Goal: Task Accomplishment & Management: Use online tool/utility

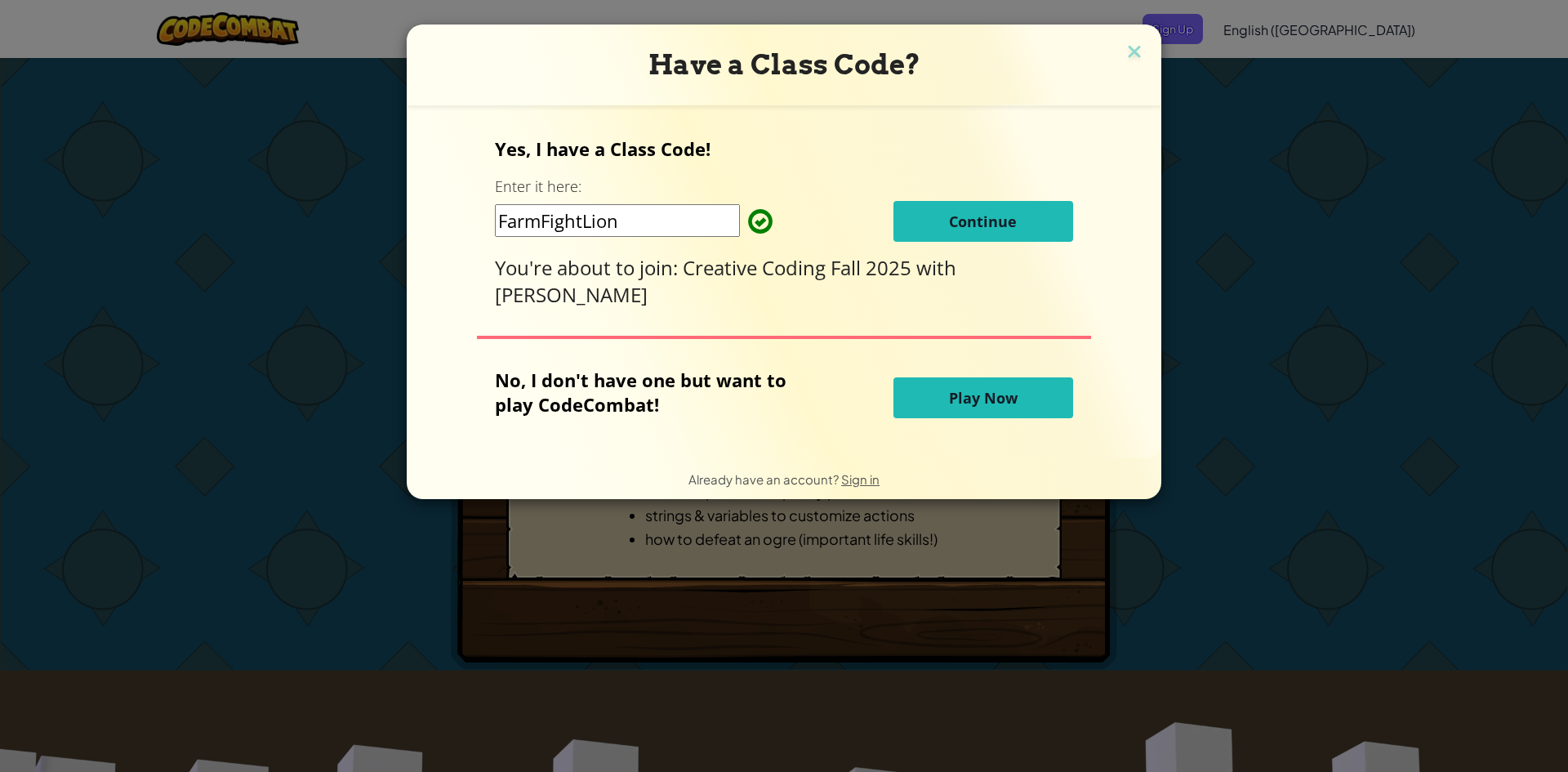
click at [962, 405] on span "Play Now" at bounding box center [982, 398] width 68 height 19
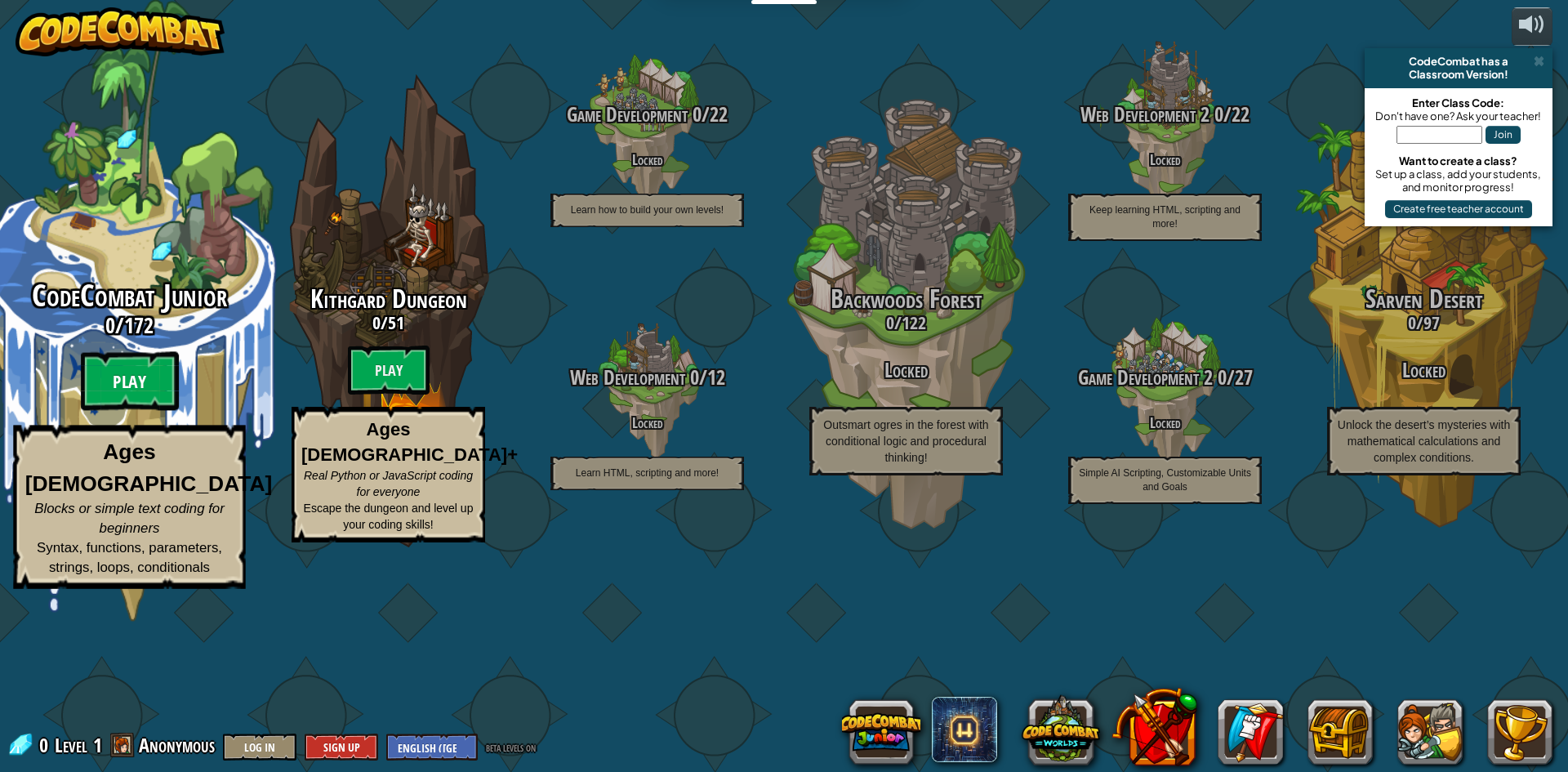
click at [151, 411] on btn "Play" at bounding box center [129, 381] width 98 height 58
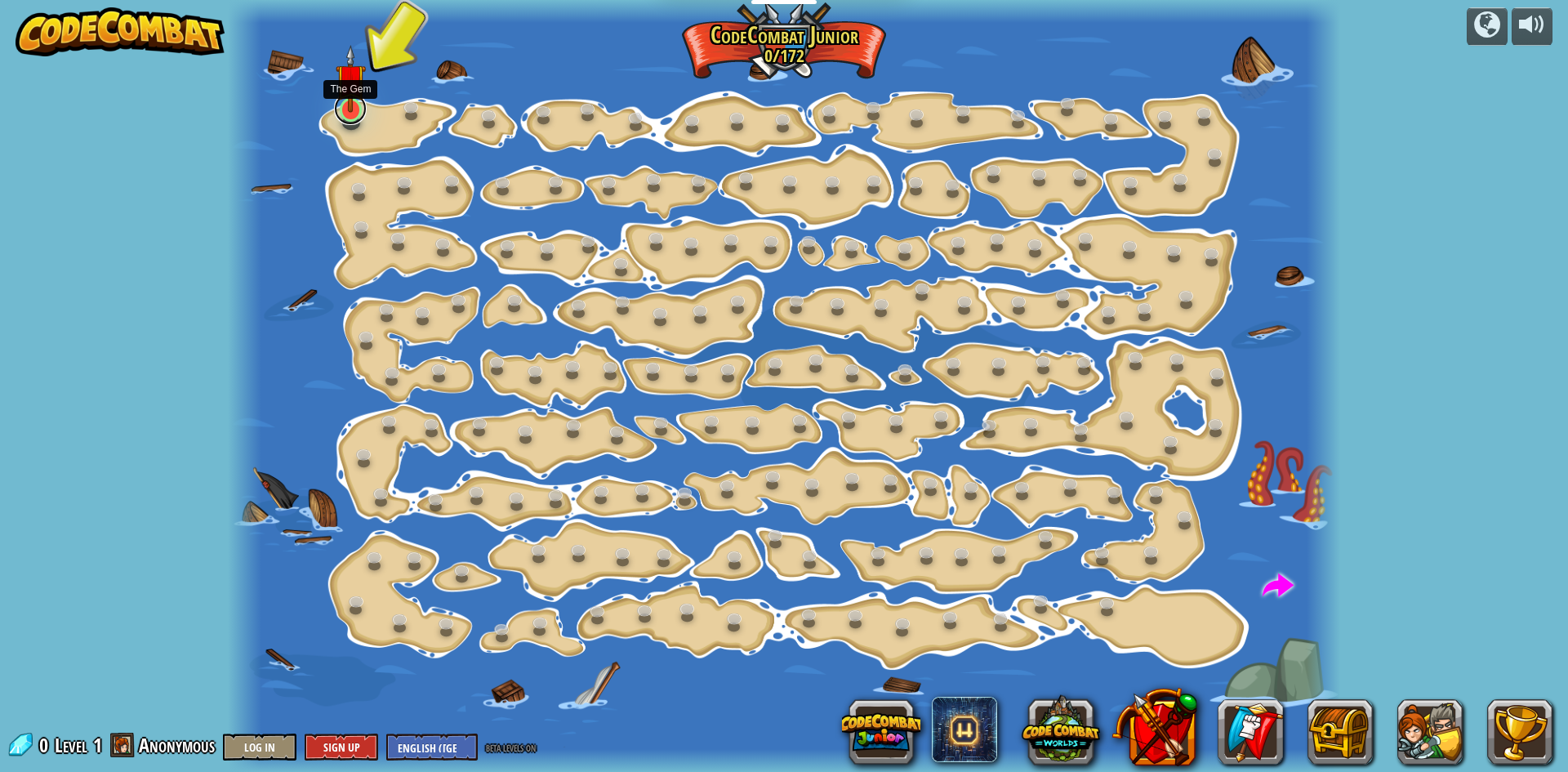
click at [349, 113] on link at bounding box center [350, 108] width 33 height 33
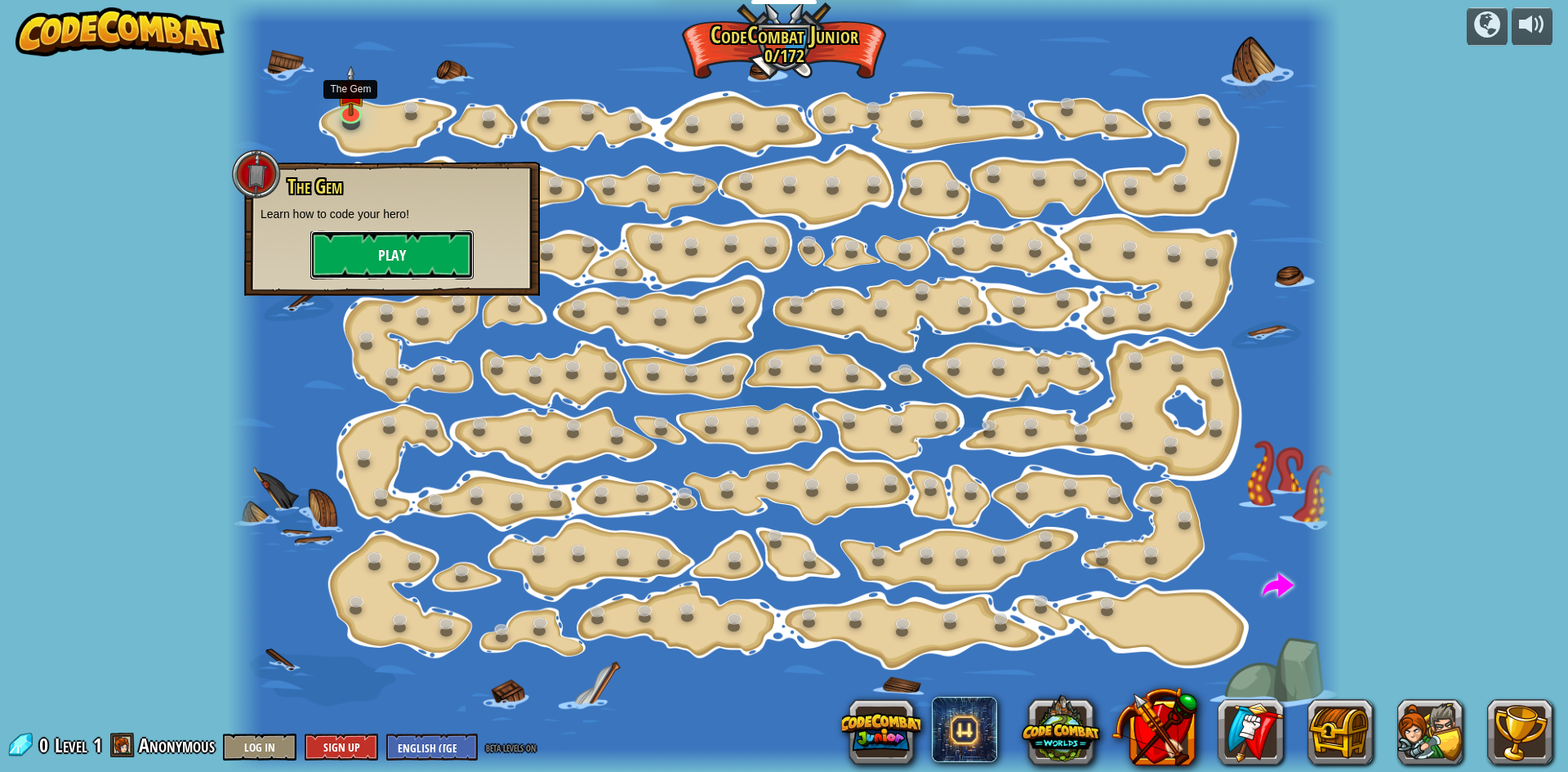
click at [391, 268] on button "Play" at bounding box center [392, 254] width 163 height 49
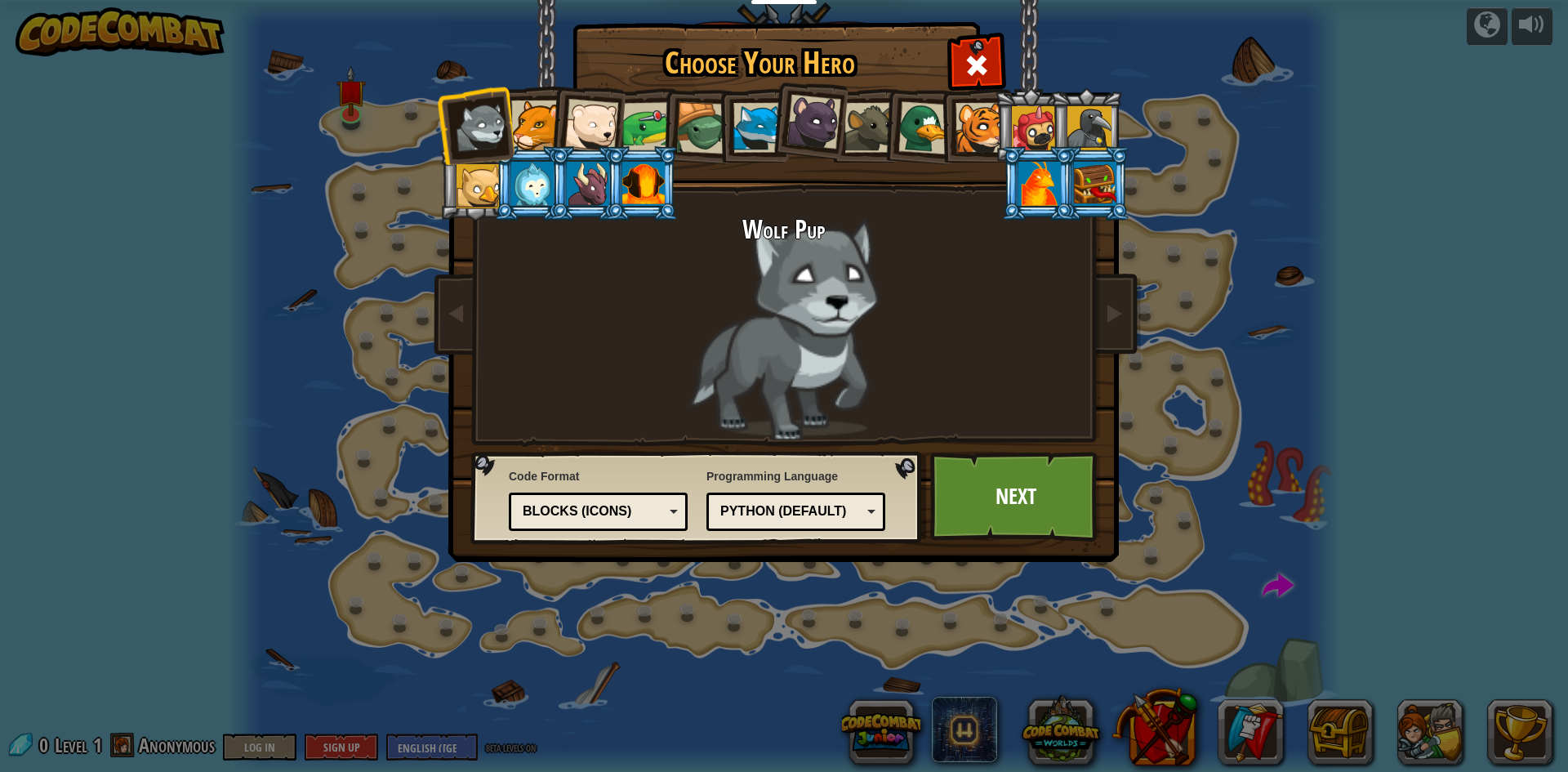
click at [631, 172] on div at bounding box center [643, 183] width 43 height 44
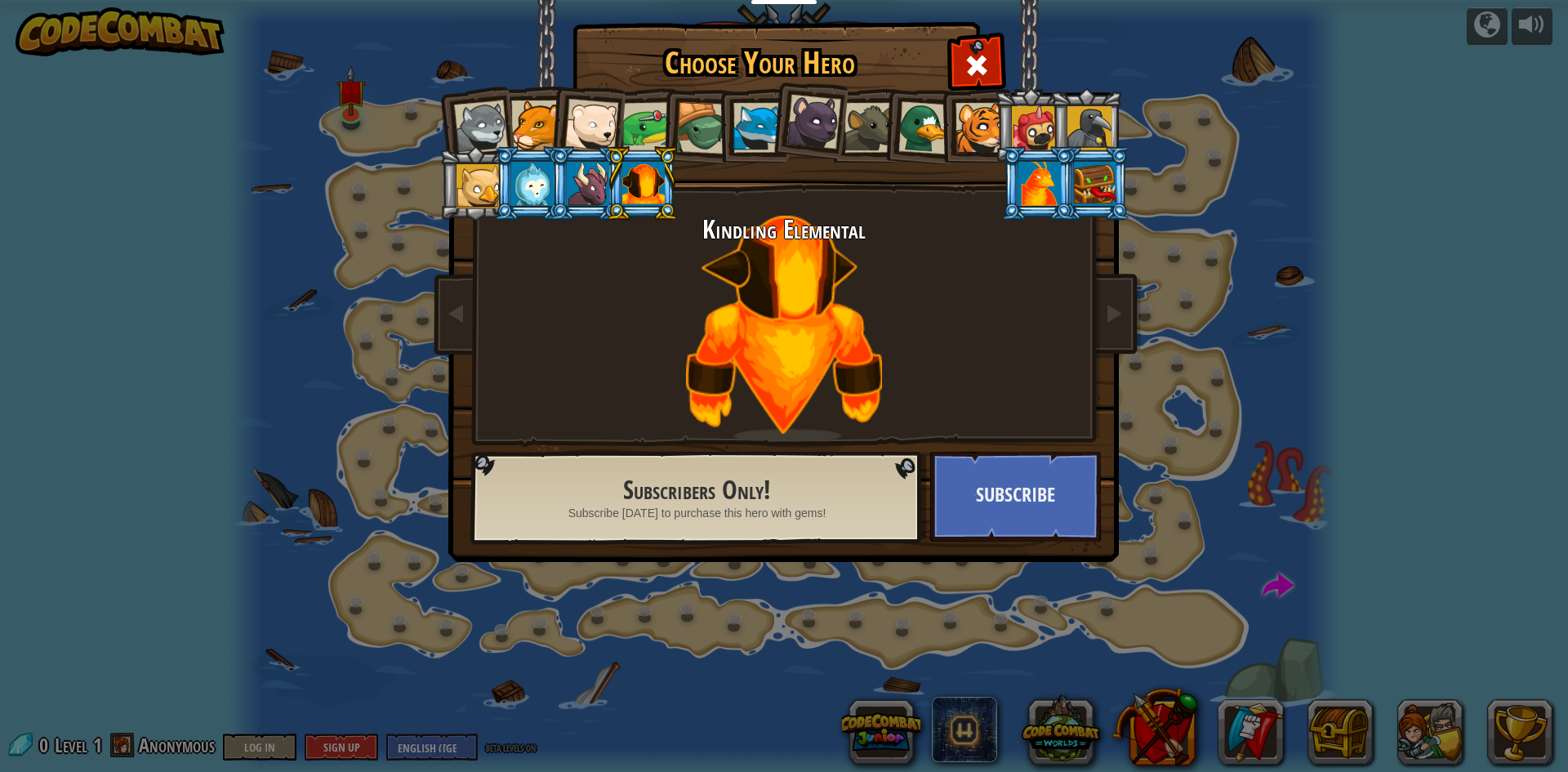
click at [1103, 185] on div at bounding box center [1095, 183] width 43 height 44
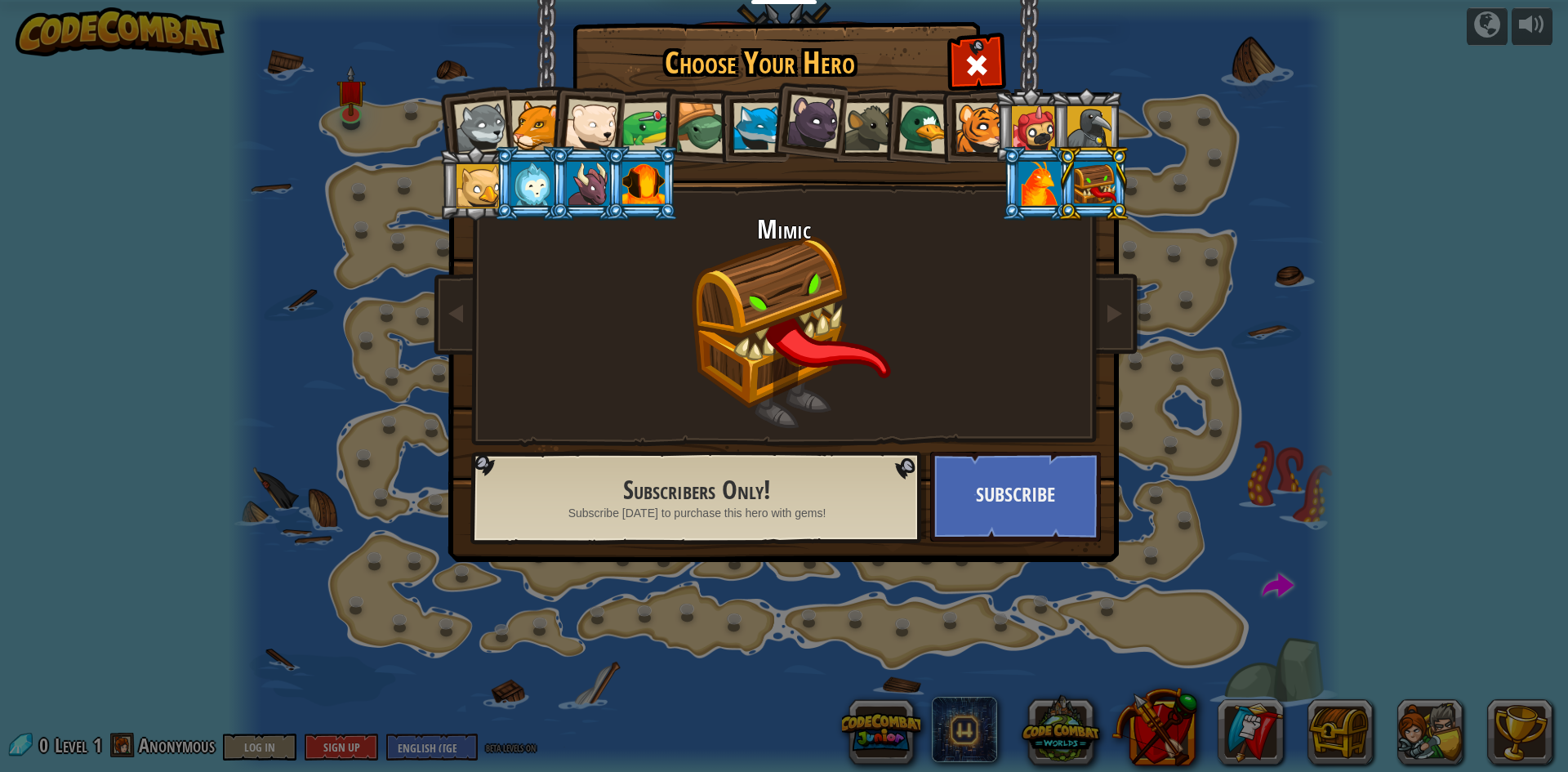
click at [625, 189] on div at bounding box center [643, 183] width 43 height 44
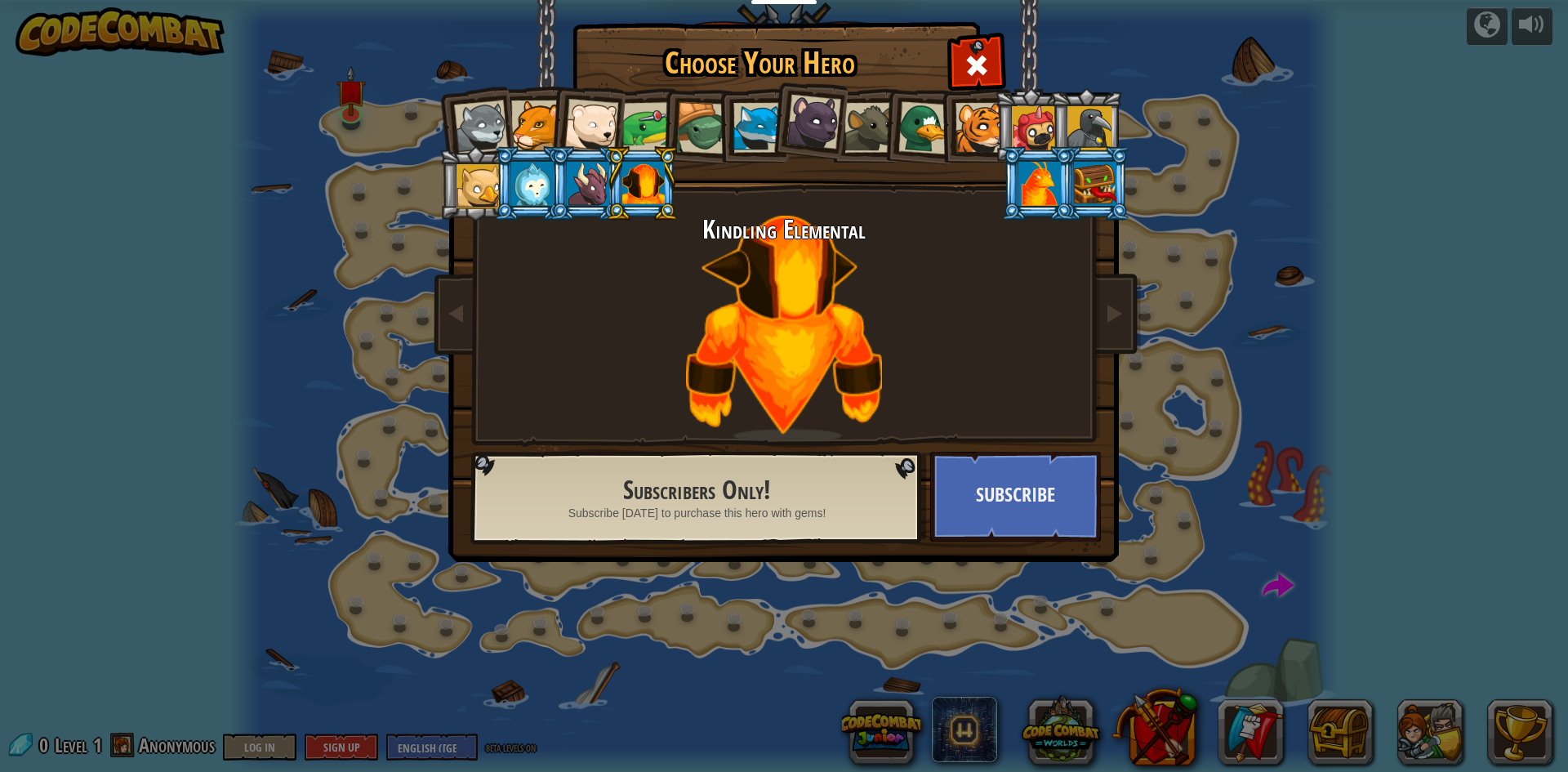
click at [1052, 130] on li at bounding box center [1085, 126] width 74 height 74
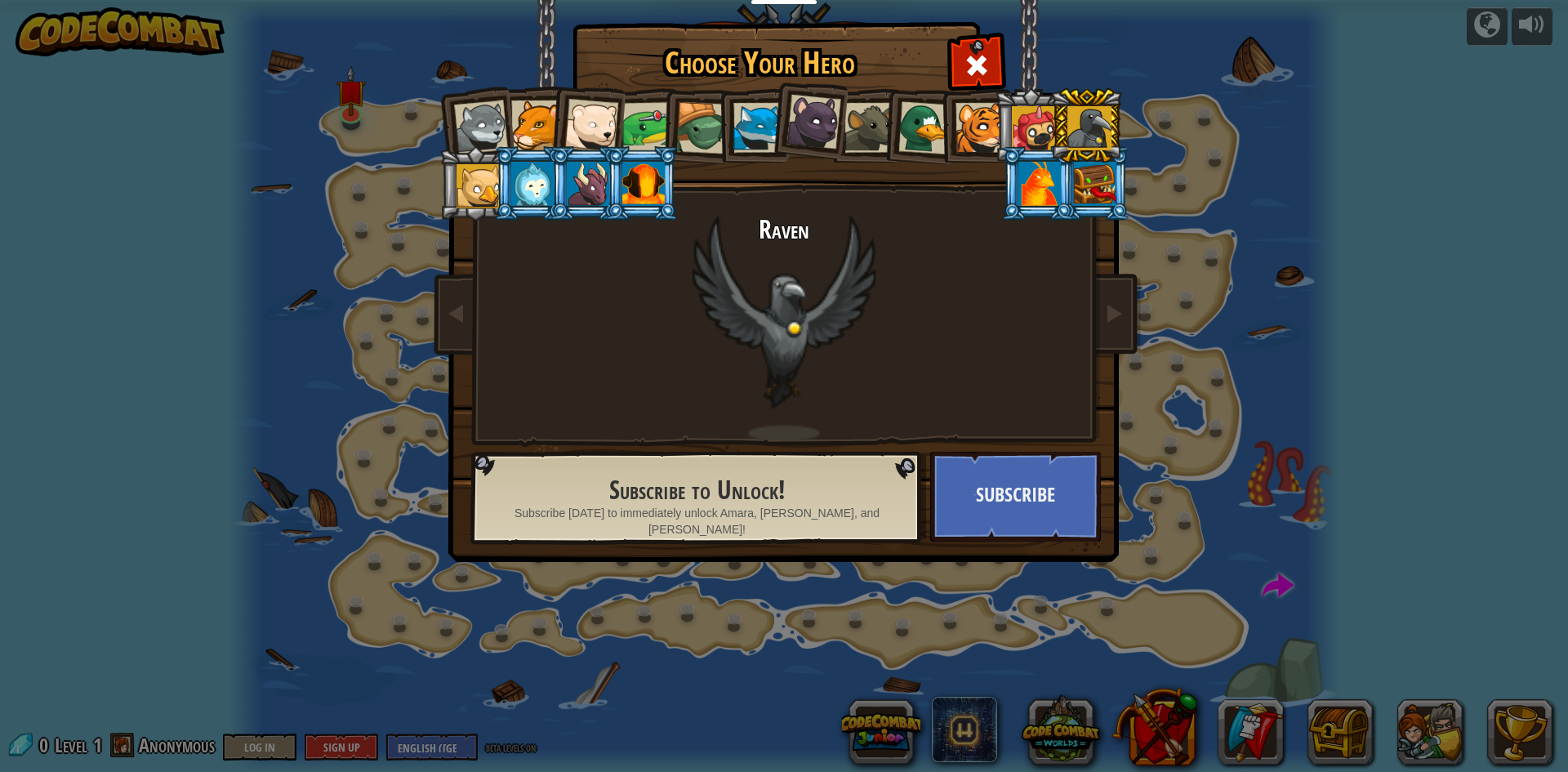
click at [970, 140] on div at bounding box center [980, 128] width 50 height 50
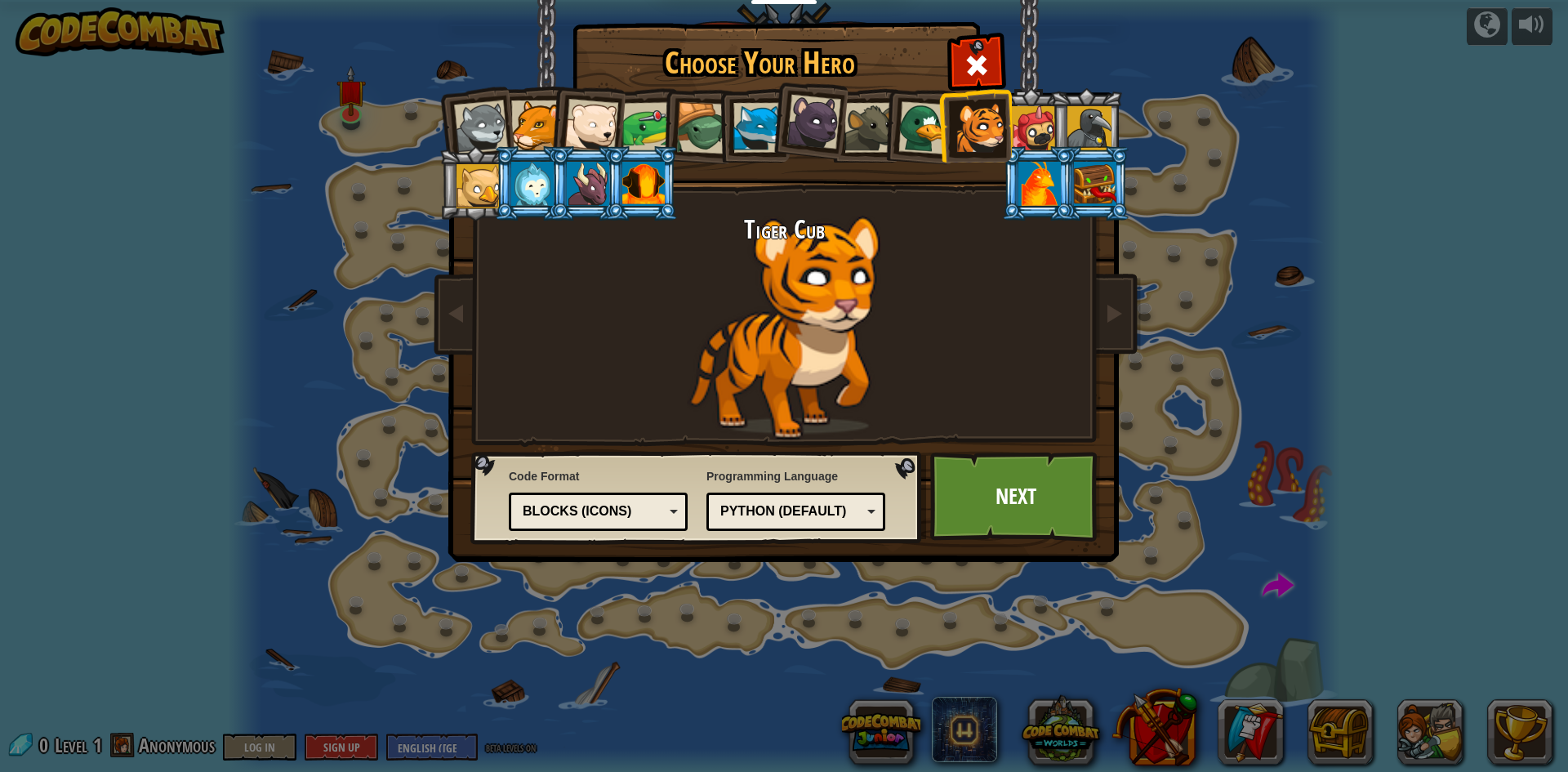
click at [757, 134] on div at bounding box center [758, 128] width 50 height 50
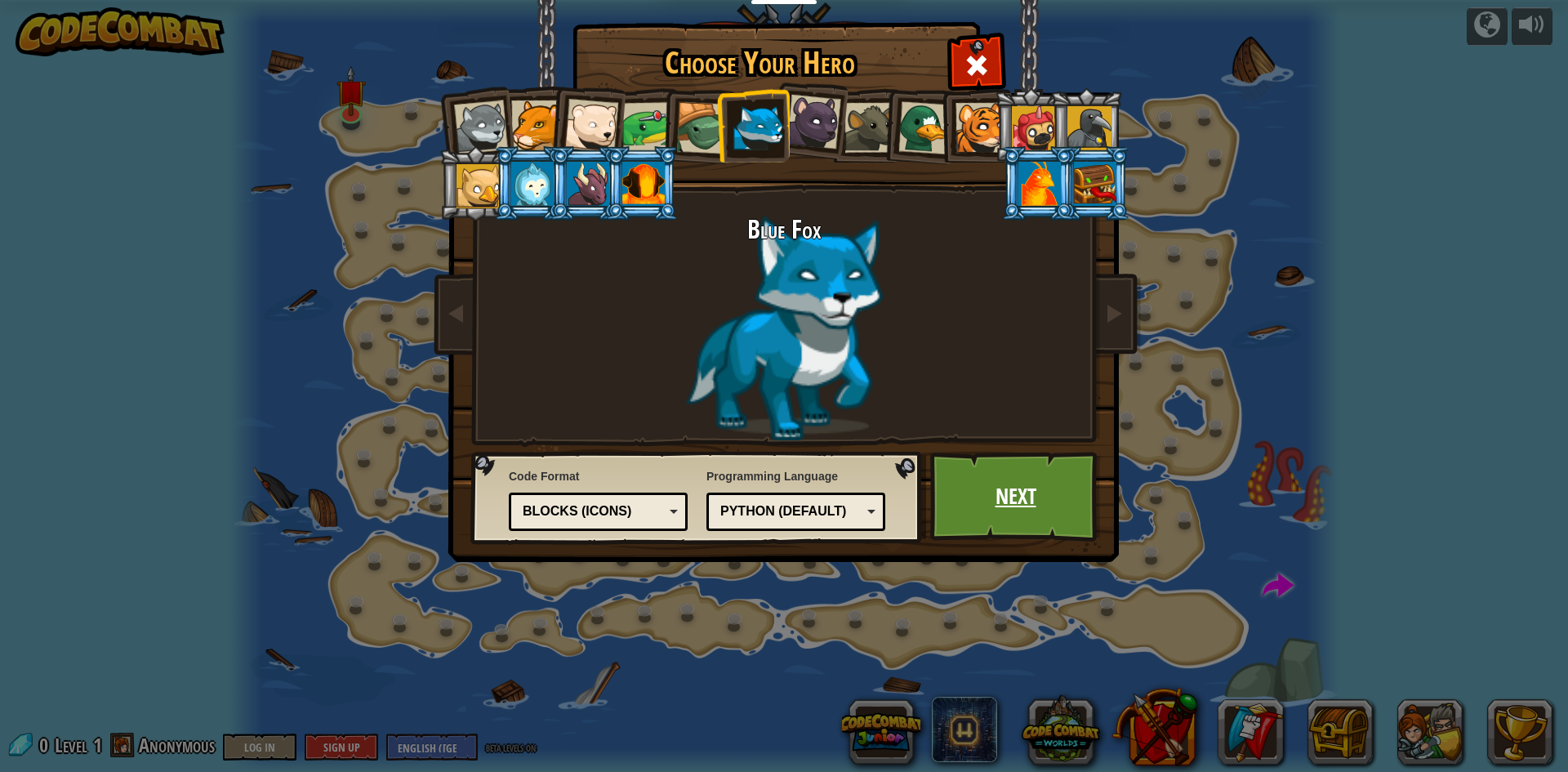
click at [978, 495] on link "Next" at bounding box center [1015, 496] width 171 height 90
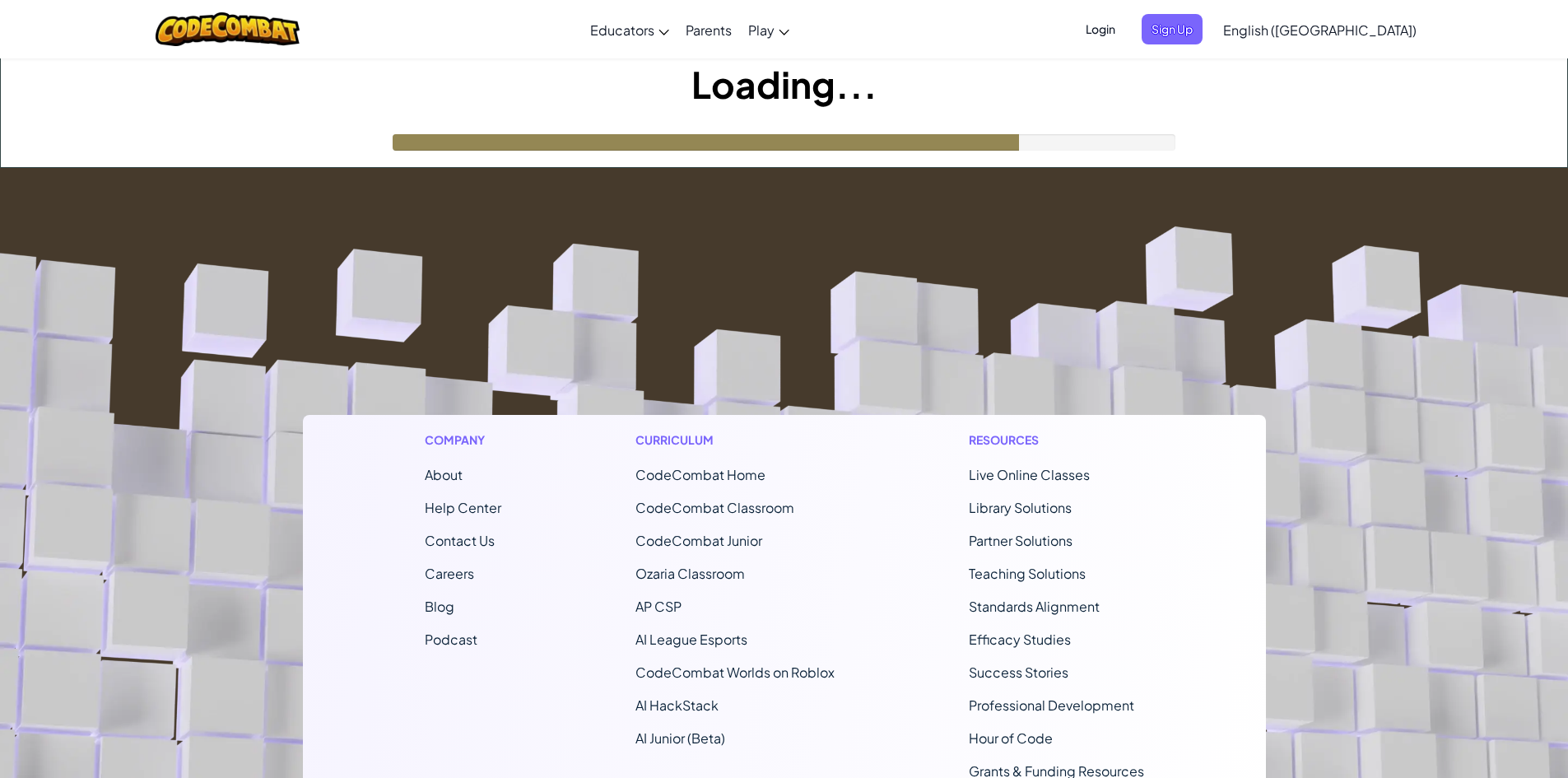
click at [598, 415] on div "Company About Help Center Contact Us Careers Blog Podcast Curriculum CodeCombat…" at bounding box center [784, 638] width 963 height 446
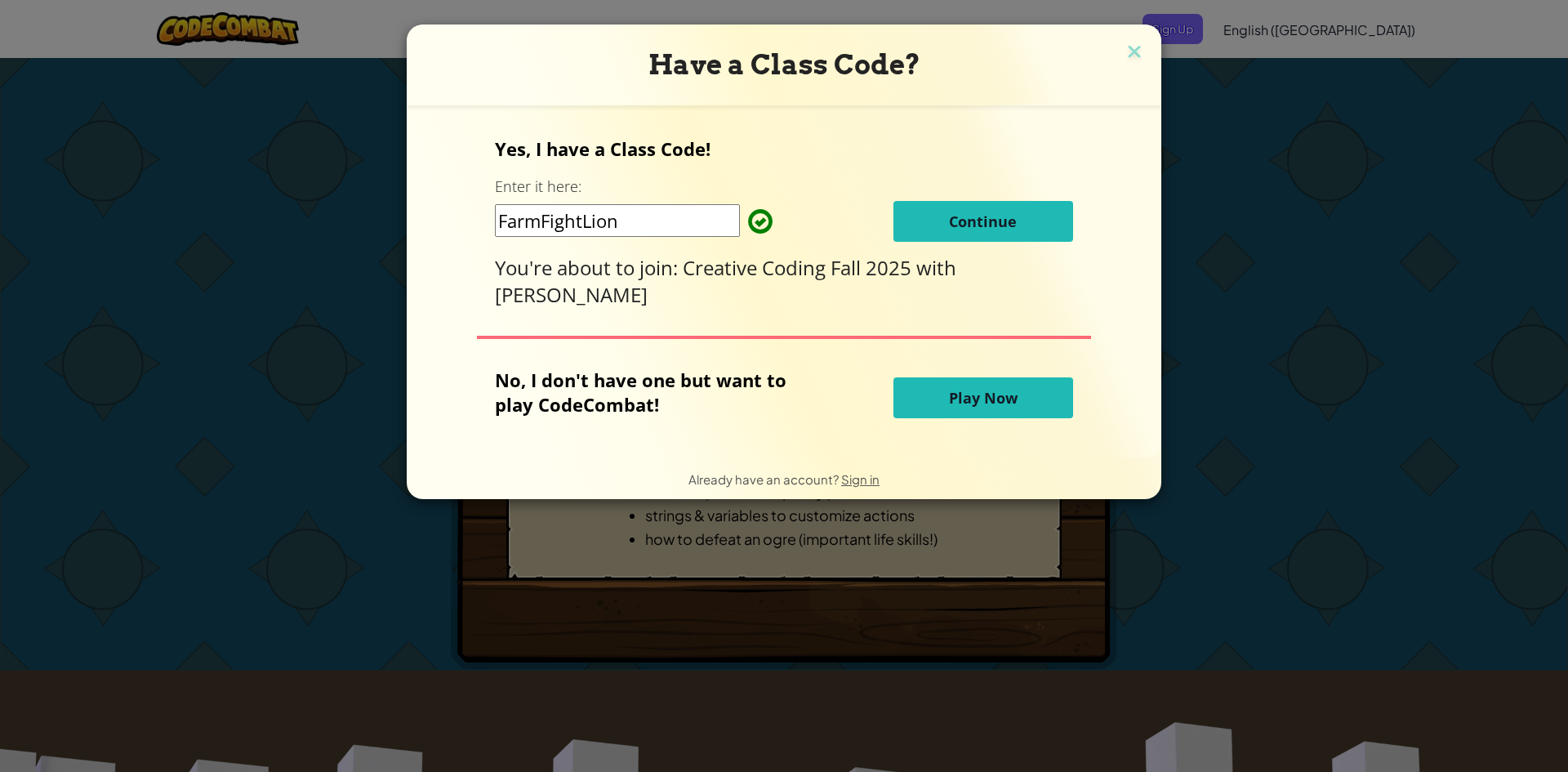
click at [1010, 216] on span "Continue" at bounding box center [982, 222] width 67 height 19
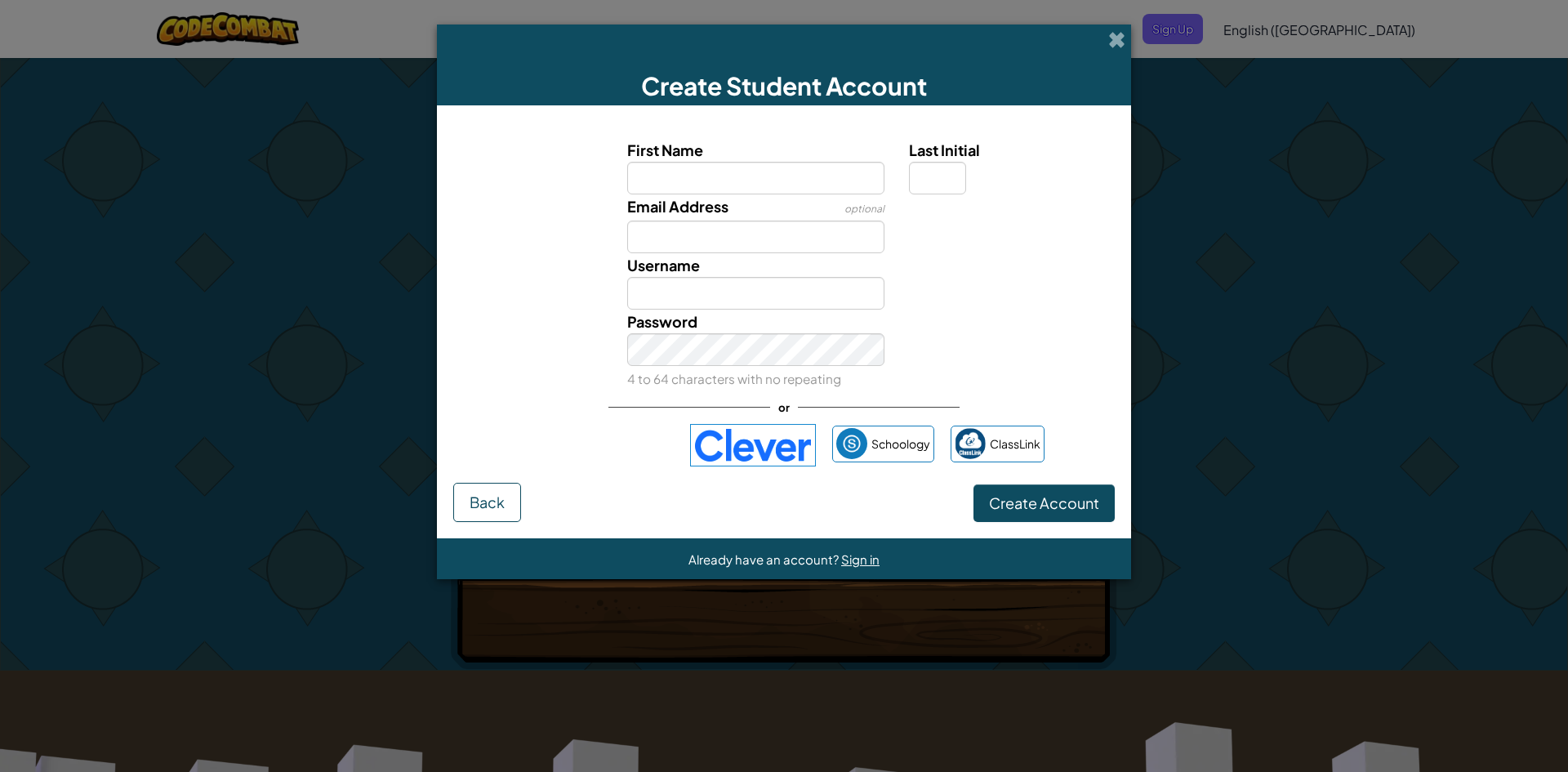
click at [743, 433] on img at bounding box center [753, 445] width 126 height 43
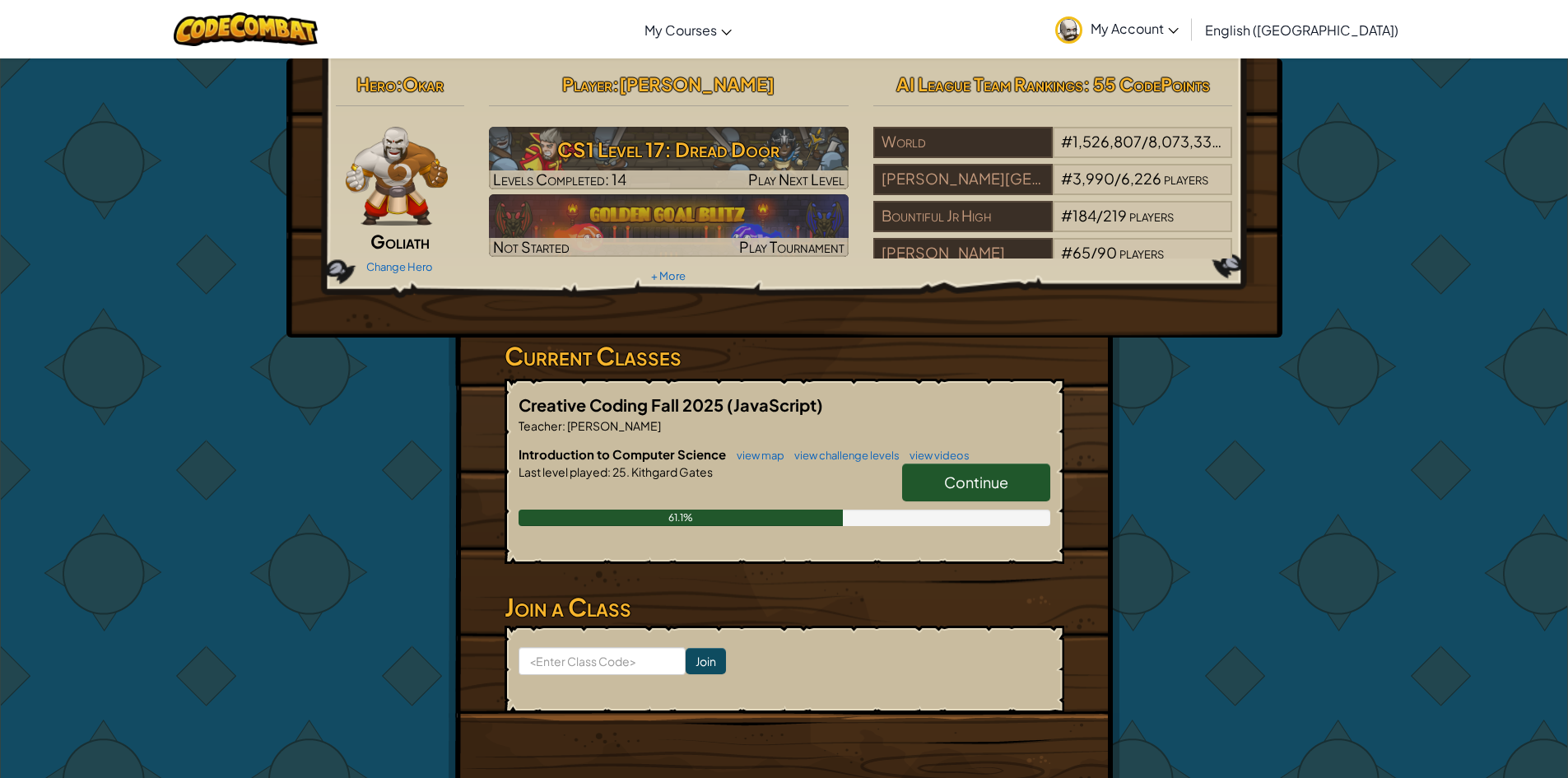
click at [996, 473] on span "Continue" at bounding box center [976, 481] width 64 height 19
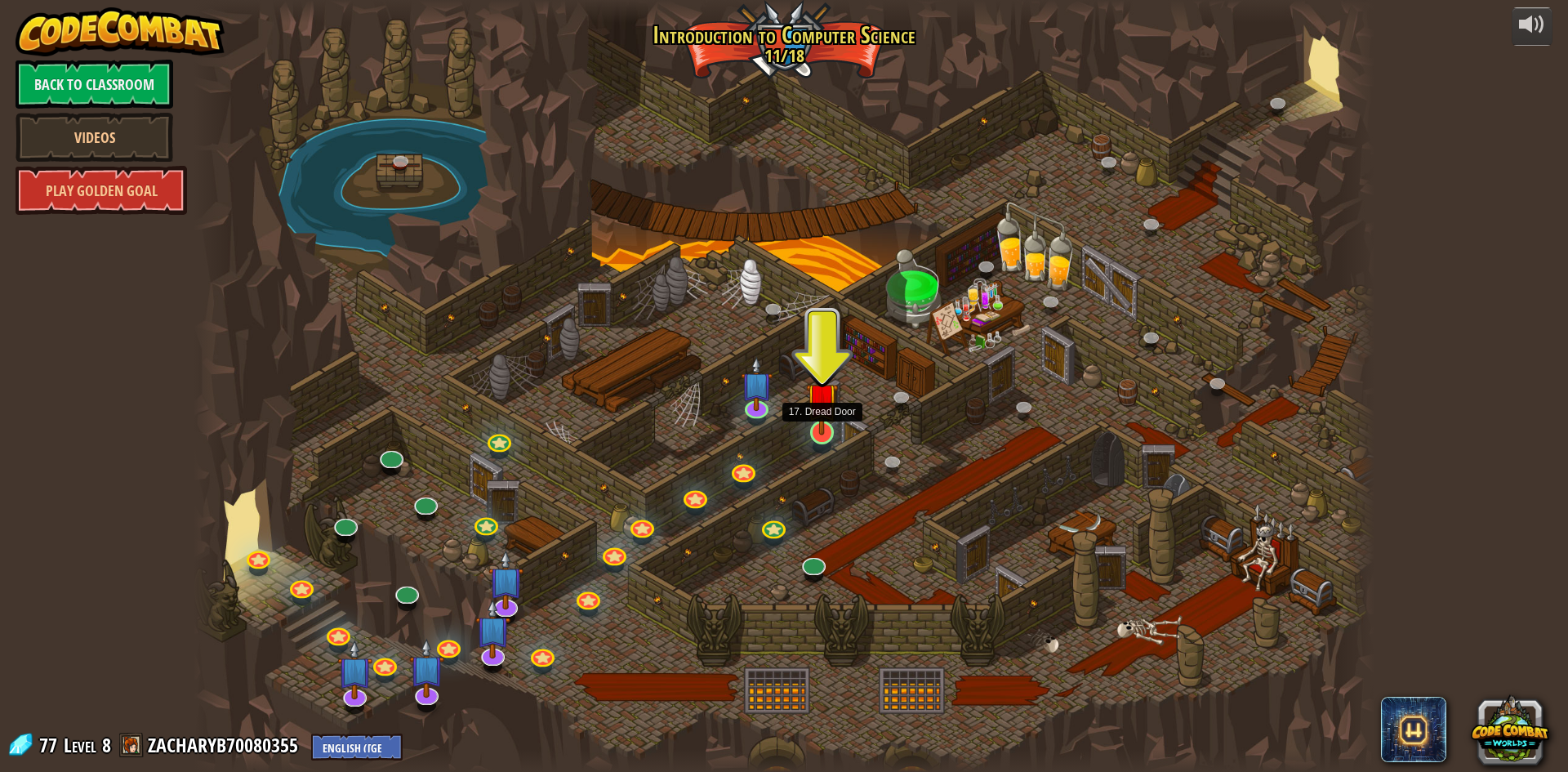
click at [824, 433] on img at bounding box center [822, 398] width 32 height 73
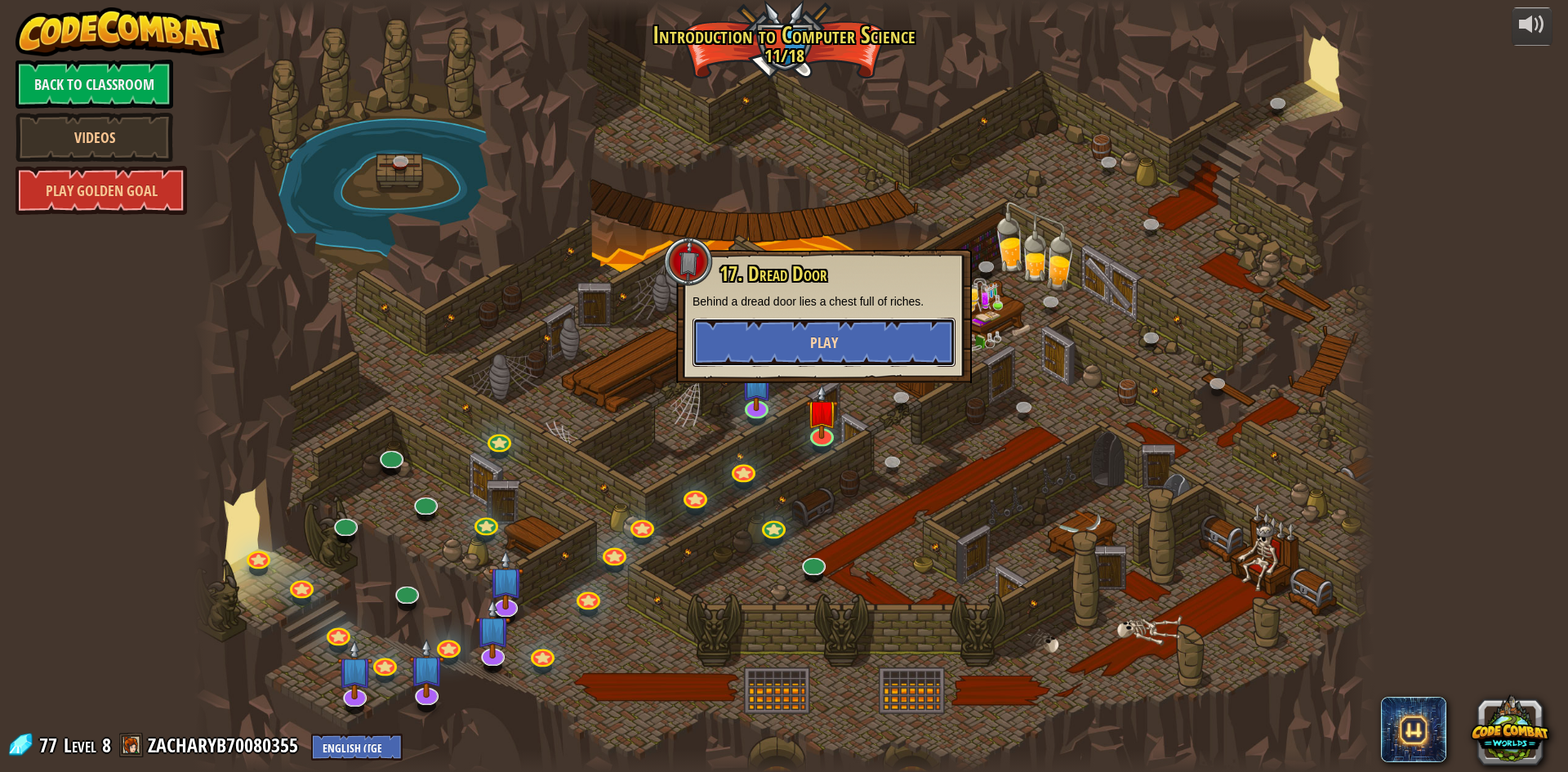
click at [814, 350] on span "Play" at bounding box center [823, 342] width 27 height 20
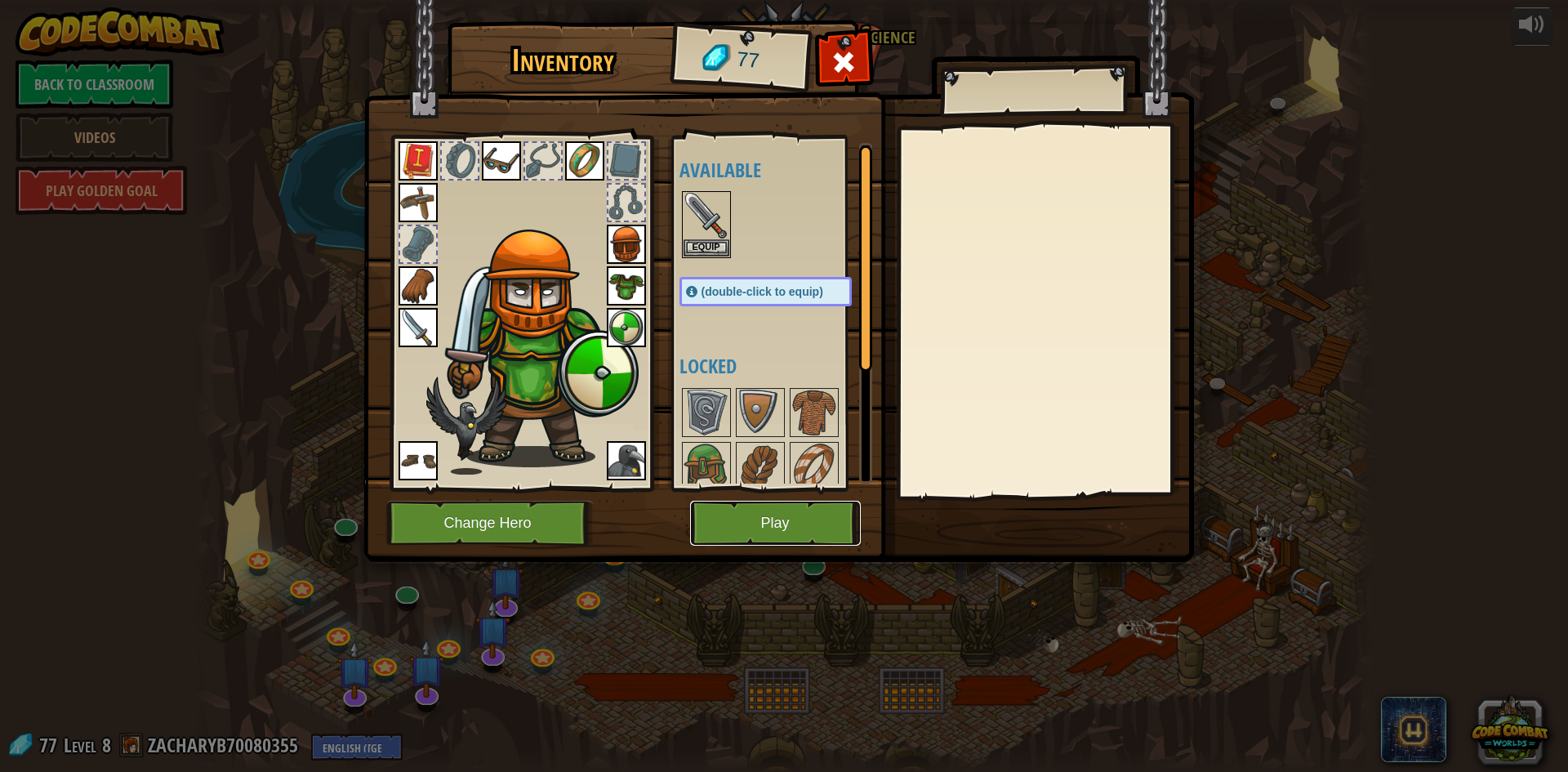
click at [778, 518] on button "Play" at bounding box center [775, 523] width 171 height 45
